Goal: Information Seeking & Learning: Understand process/instructions

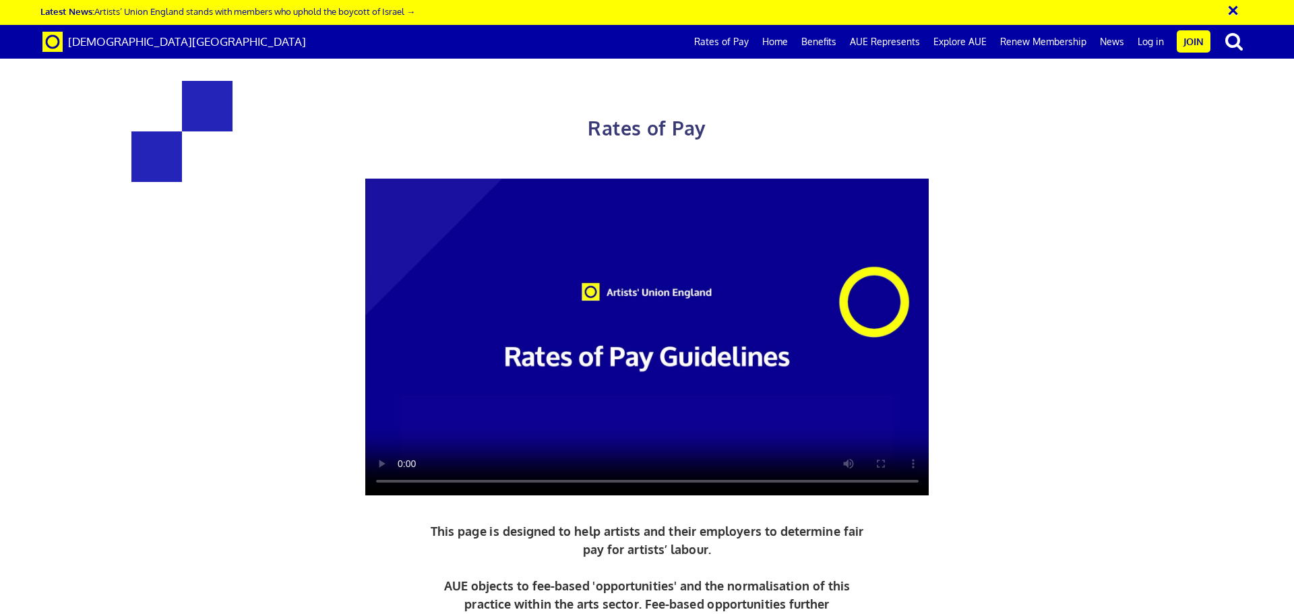
scroll to position [890, 0]
